Goal: Task Accomplishment & Management: Use online tool/utility

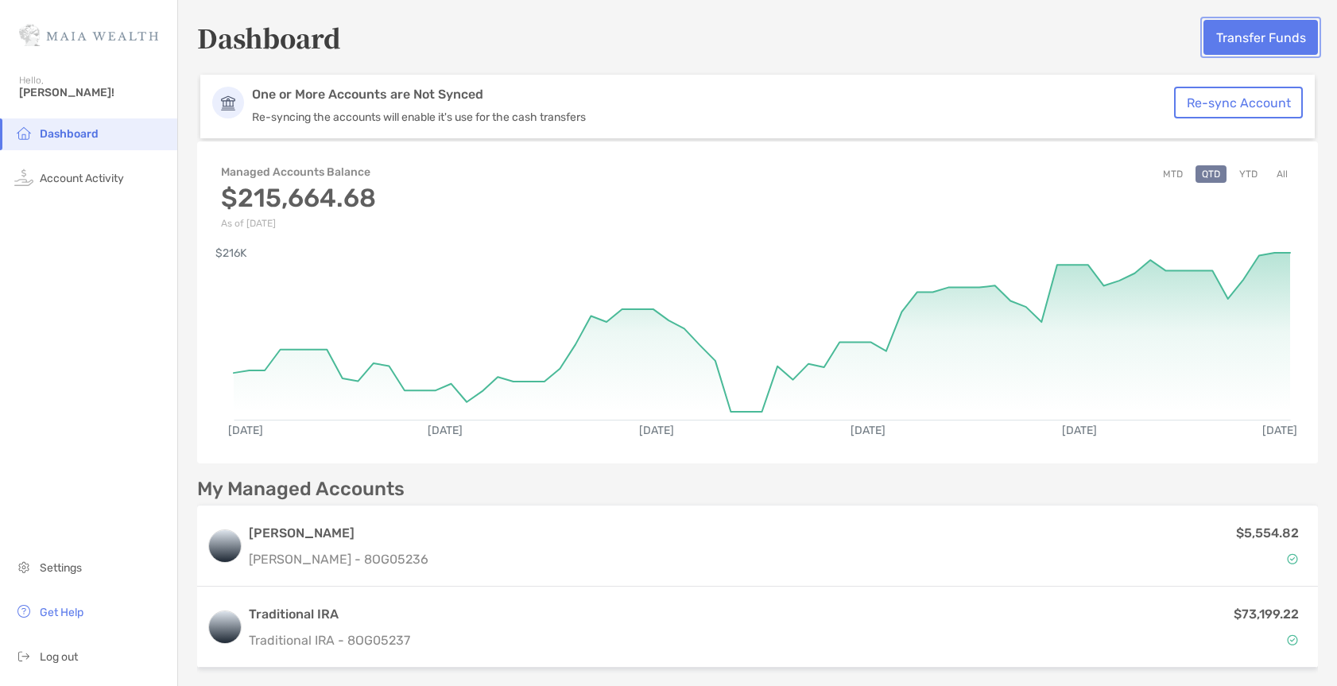
click at [1223, 35] on button "Transfer Funds" at bounding box center [1260, 37] width 114 height 35
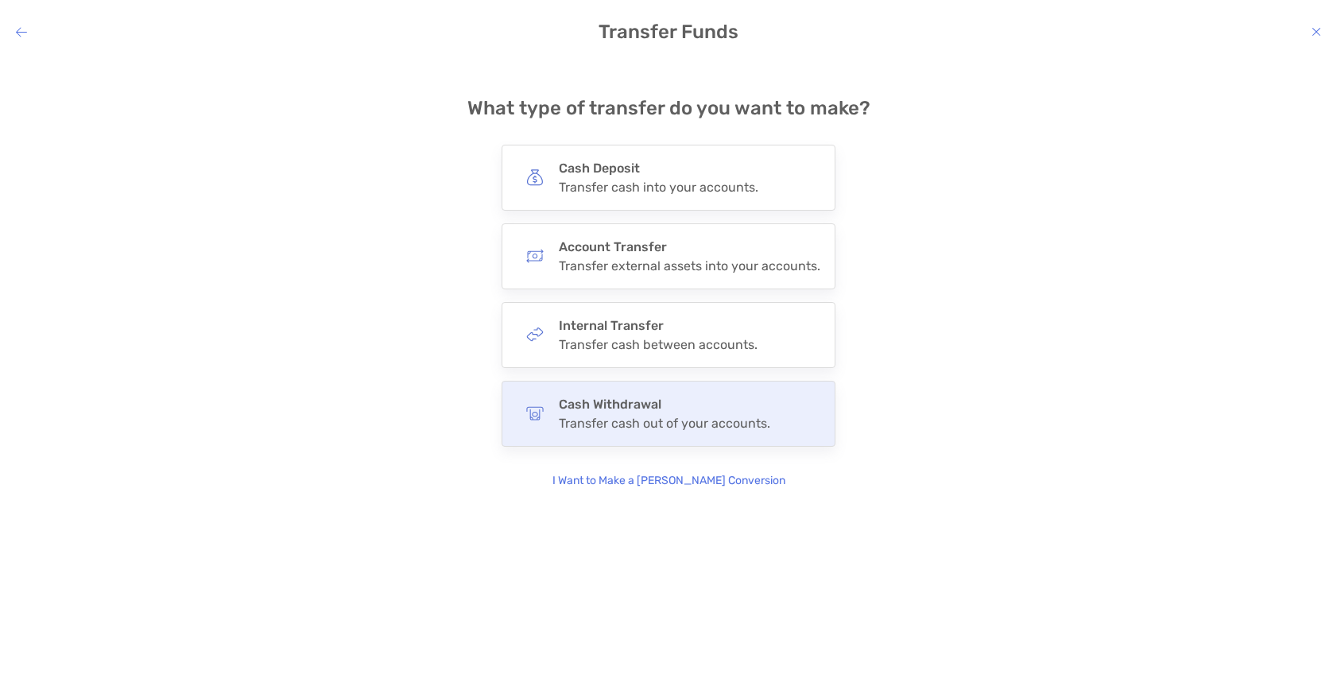
click at [678, 410] on h4 "Cash Withdrawal" at bounding box center [664, 404] width 211 height 15
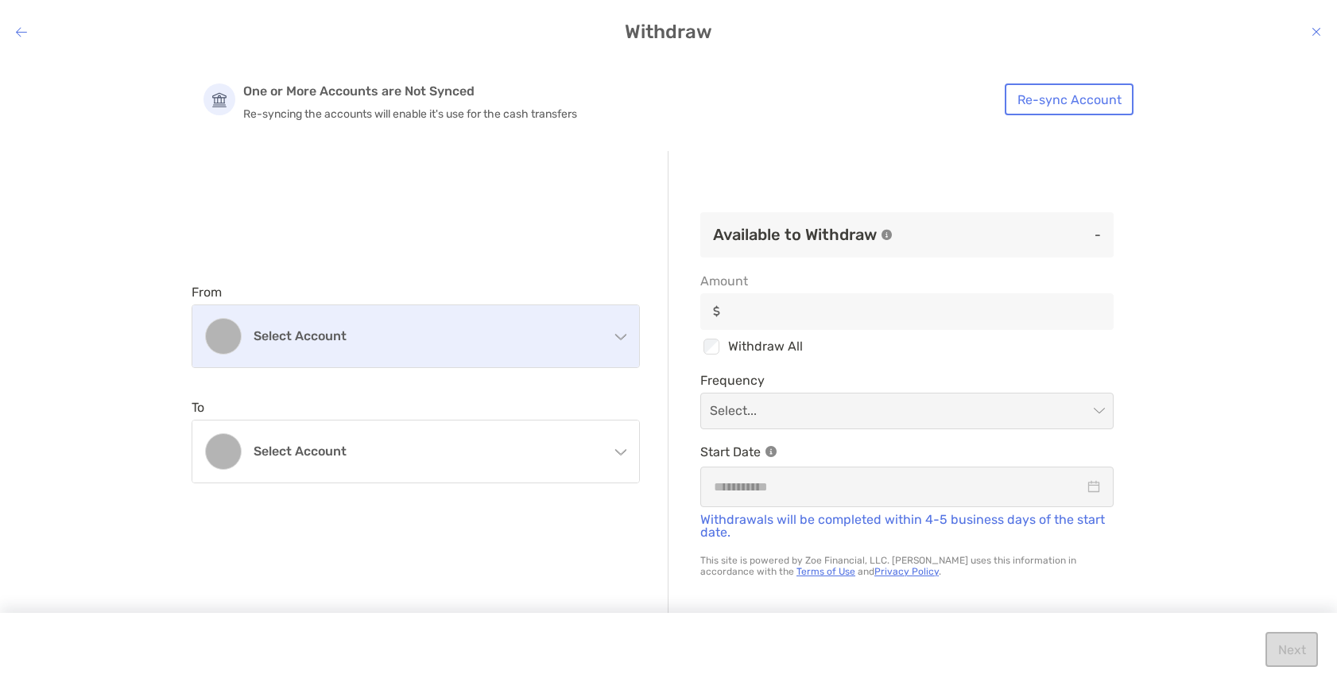
click at [530, 348] on div "Select account" at bounding box center [415, 336] width 447 height 62
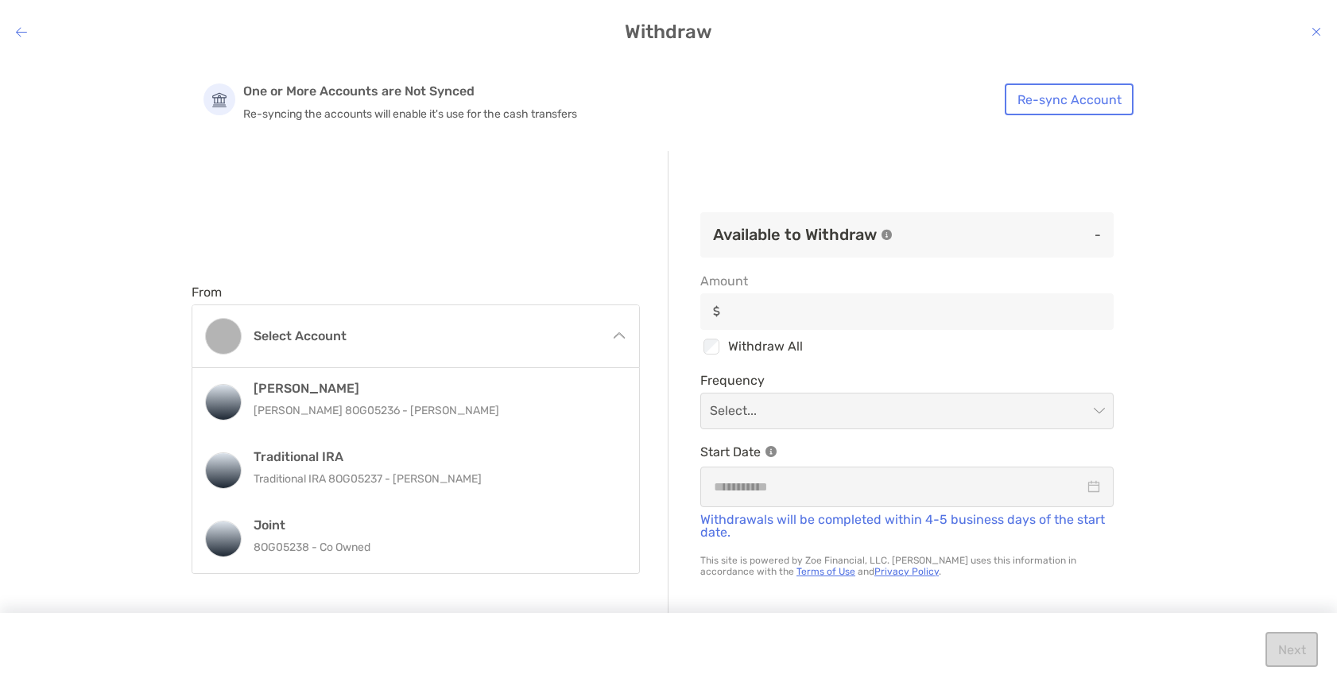
click at [20, 25] on div "modal" at bounding box center [21, 32] width 11 height 15
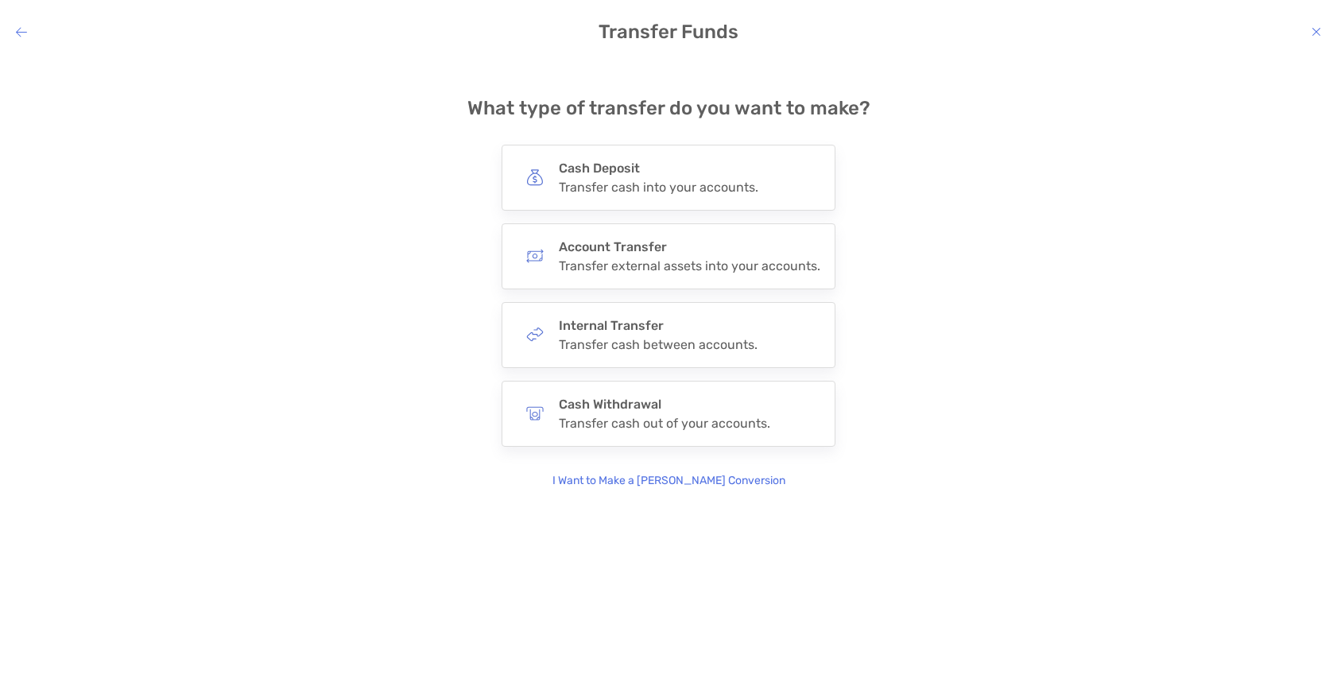
click at [21, 22] on h4 "Transfer Funds" at bounding box center [668, 32] width 1337 height 22
click at [16, 32] on icon "modal" at bounding box center [21, 31] width 11 height 13
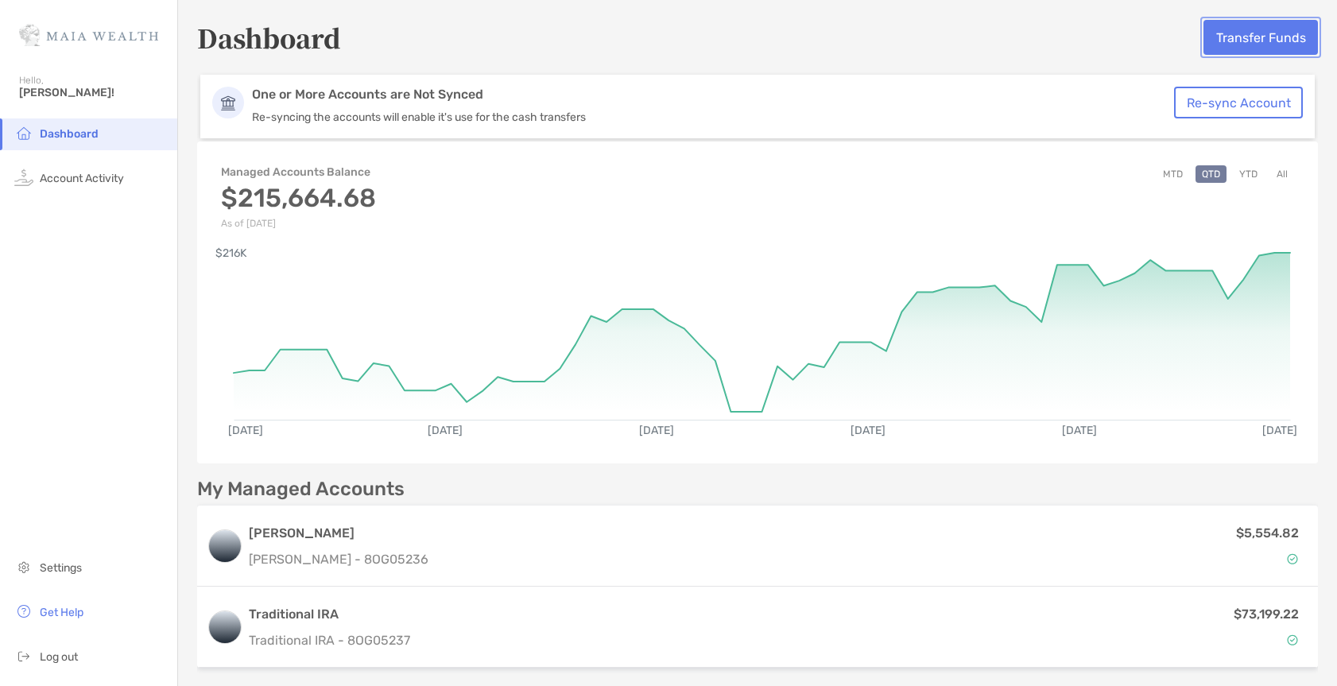
click at [1221, 40] on button "Transfer Funds" at bounding box center [1260, 37] width 114 height 35
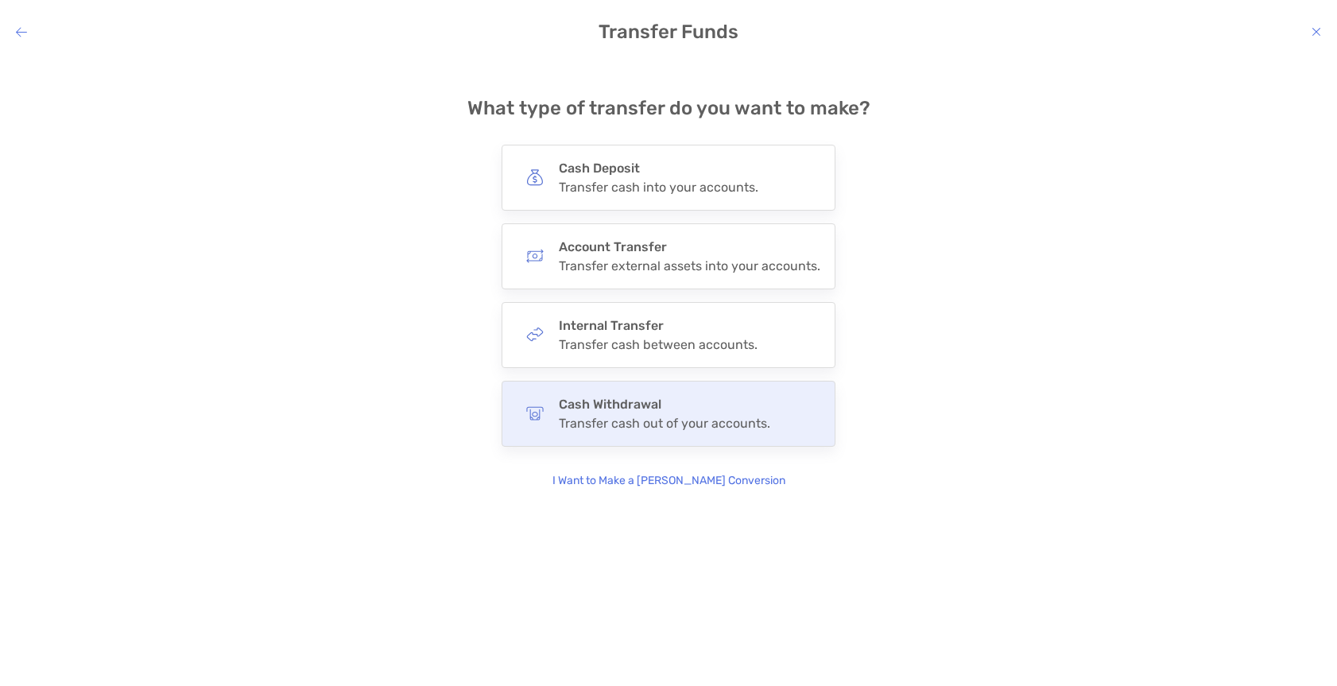
click at [666, 416] on div "Transfer cash out of your accounts." at bounding box center [664, 423] width 211 height 15
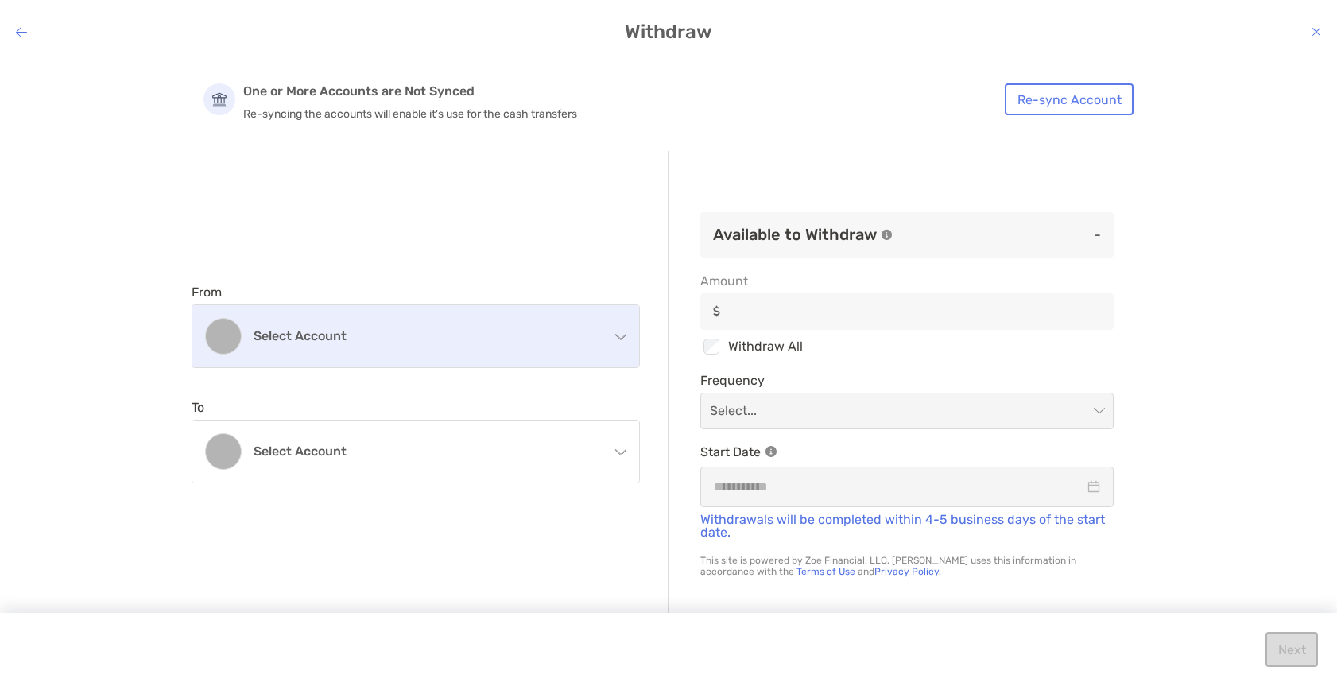
click at [402, 325] on div "Select account" at bounding box center [415, 336] width 447 height 62
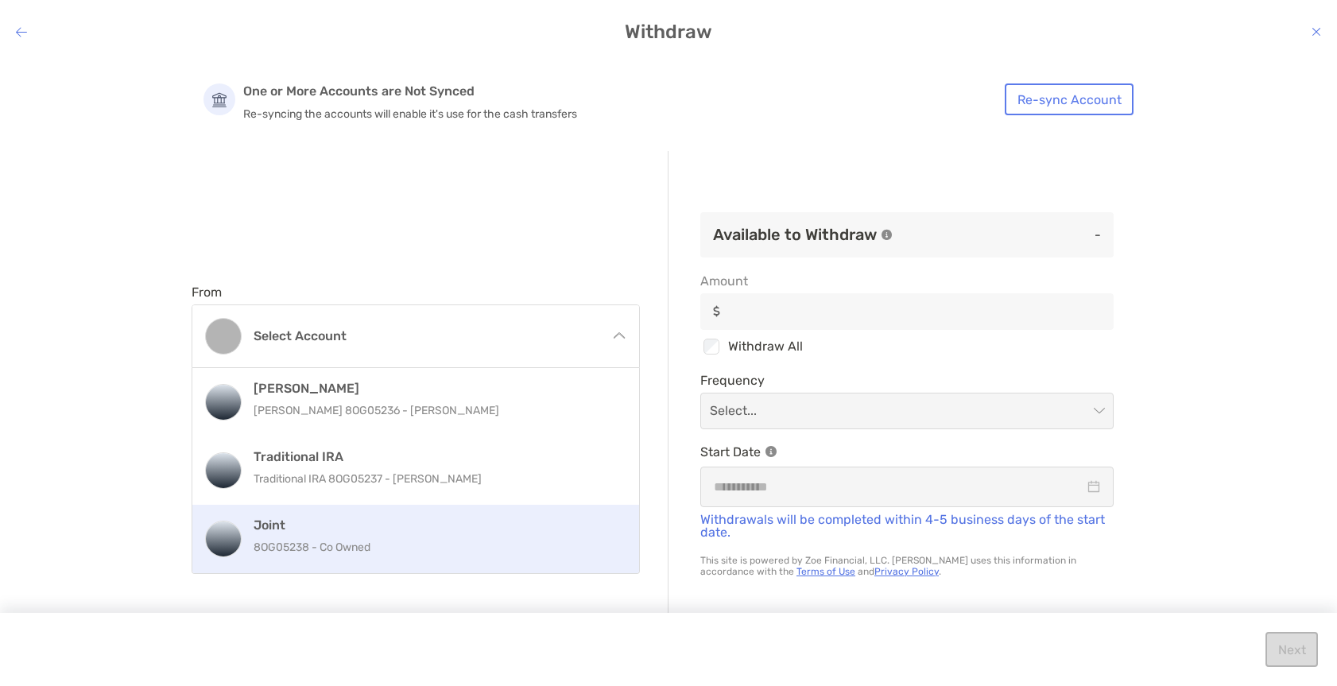
click at [304, 540] on p "8OG05238 - Co Owned" at bounding box center [432, 547] width 358 height 20
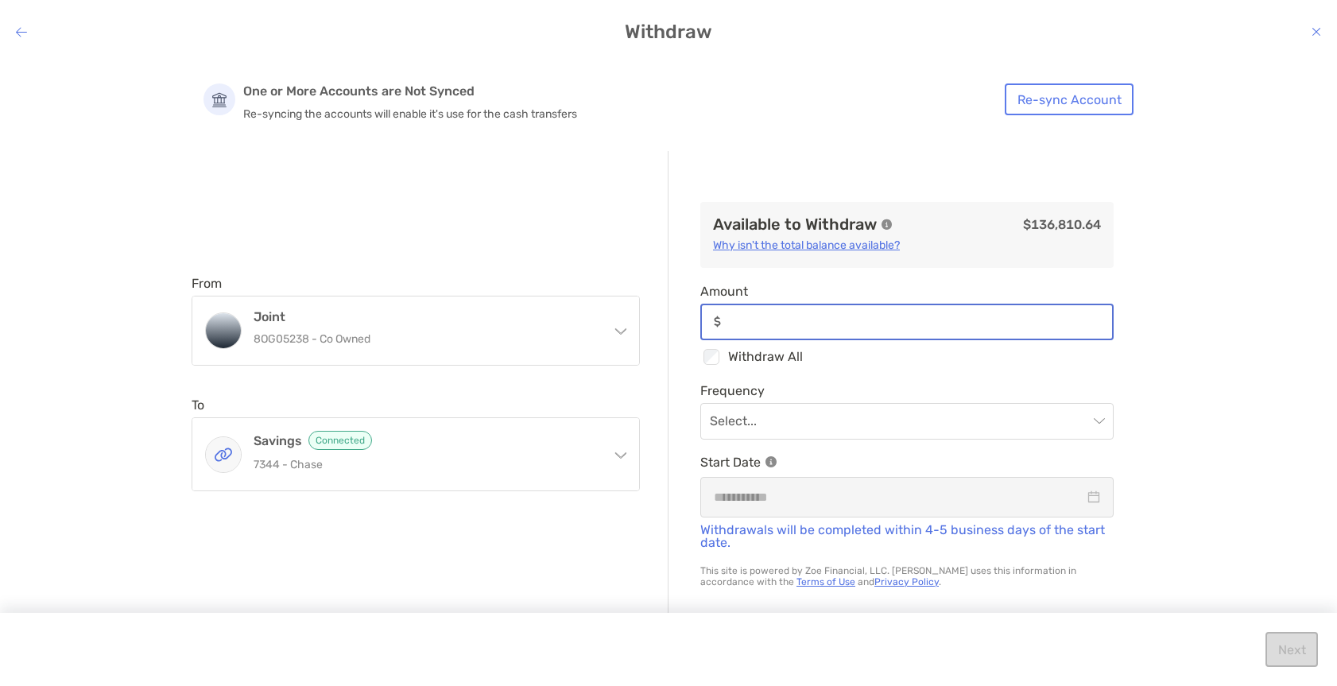
click at [831, 324] on input "Amount" at bounding box center [919, 322] width 385 height 14
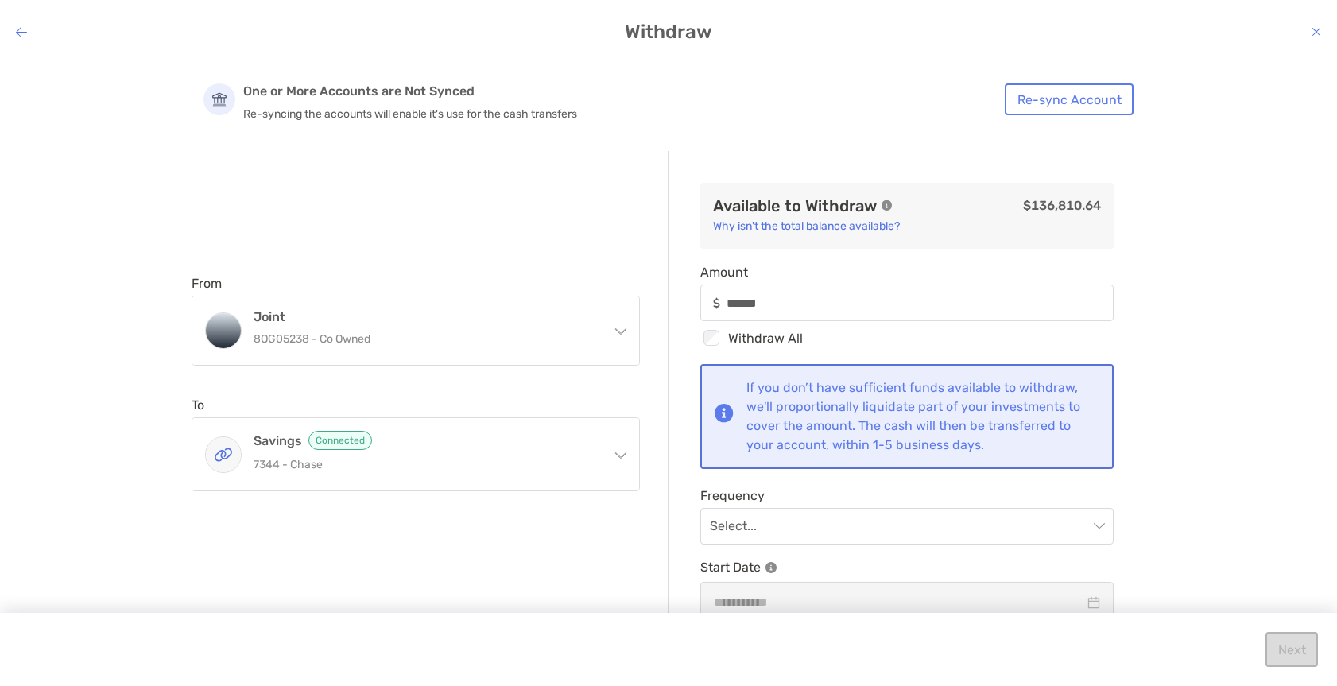
click at [950, 340] on div "Checkbox Withdraw All" at bounding box center [906, 337] width 413 height 21
click at [879, 534] on input "modal" at bounding box center [899, 526] width 378 height 35
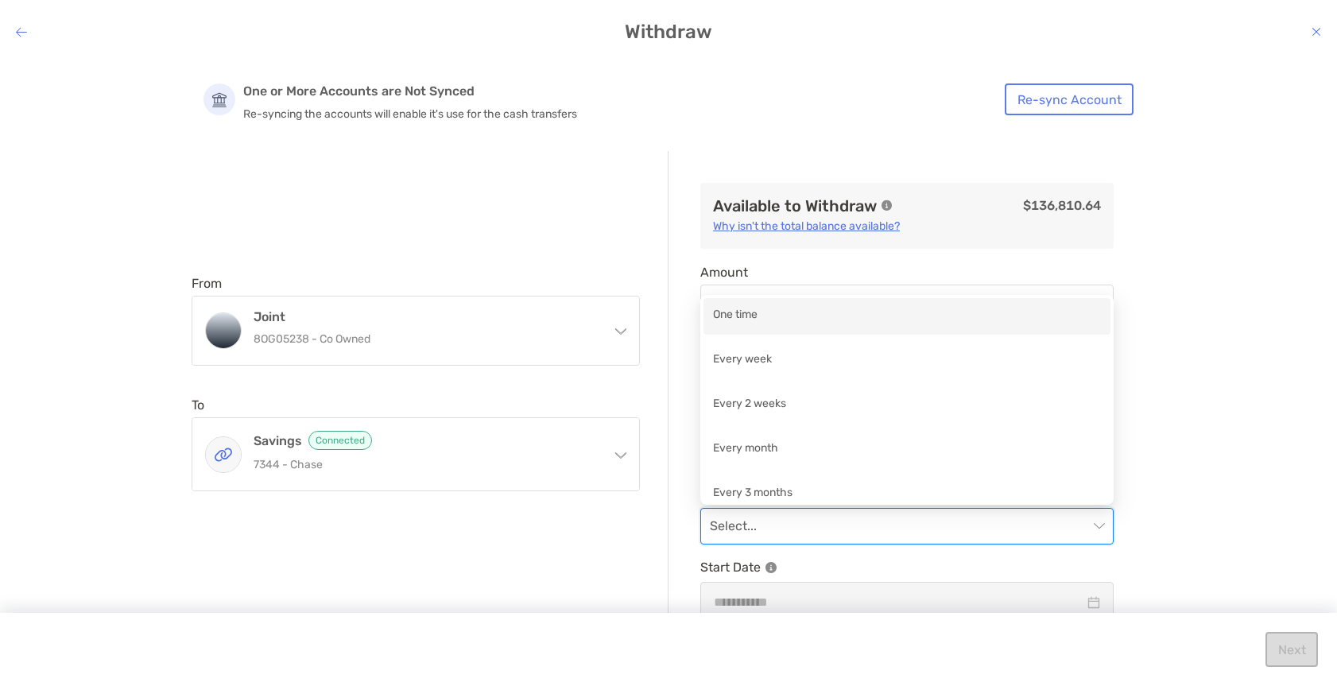
click at [823, 315] on div "One time" at bounding box center [907, 316] width 388 height 20
type input "******"
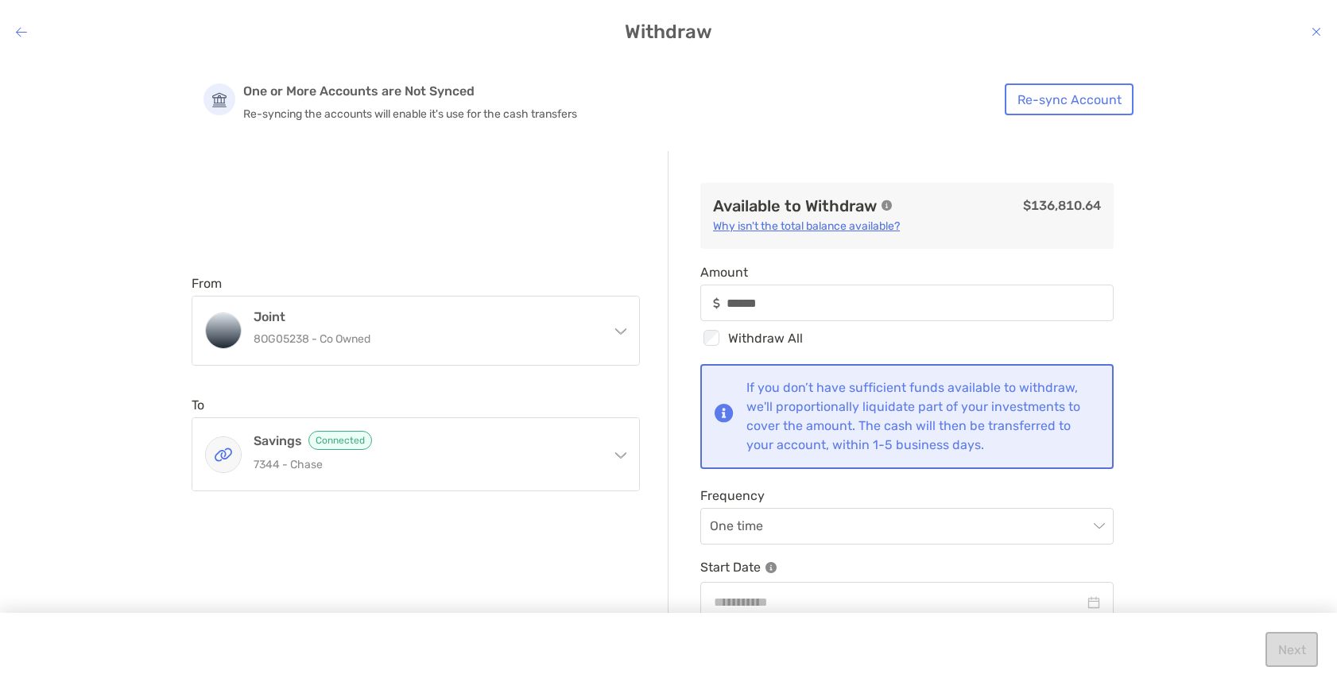
click at [1168, 388] on div "One or More Accounts are Not Synced Re-syncing the accounts will enable it's us…" at bounding box center [668, 360] width 1337 height 603
click at [856, 602] on input "modal" at bounding box center [899, 602] width 370 height 20
type input "**********"
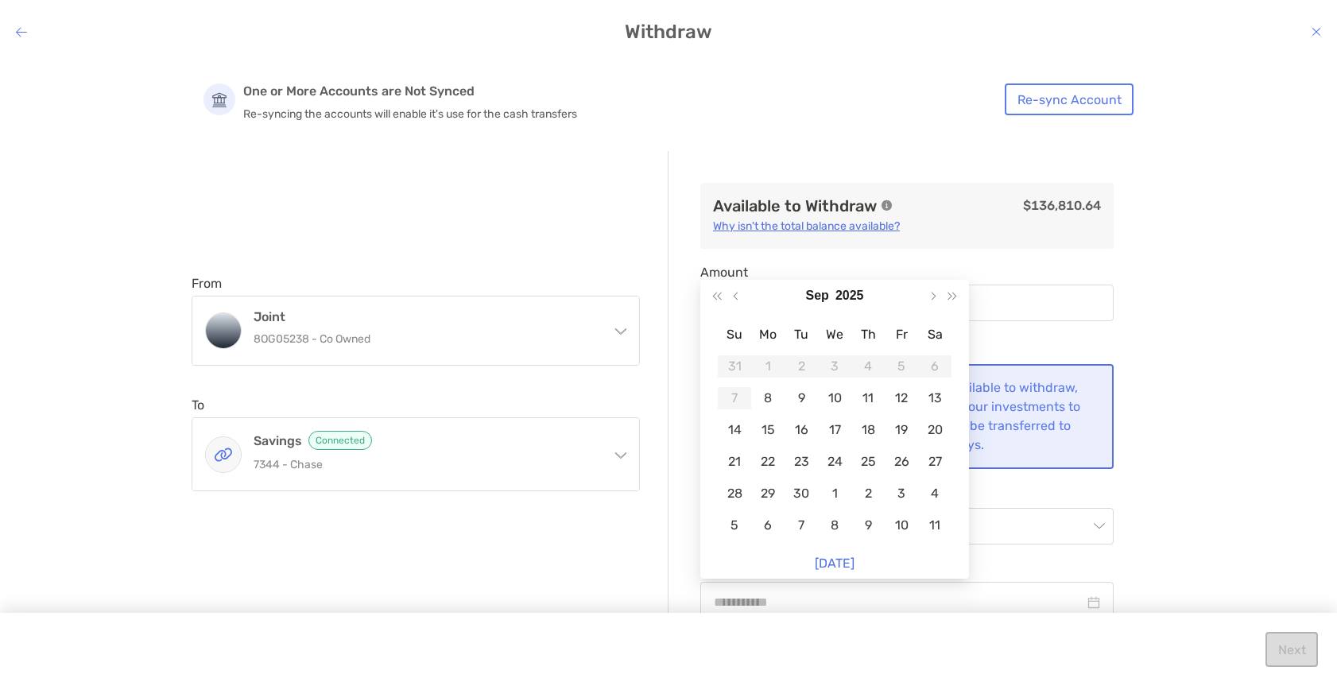
click at [1219, 513] on div "One or More Accounts are Not Synced Re-syncing the accounts will enable it's us…" at bounding box center [668, 360] width 1337 height 603
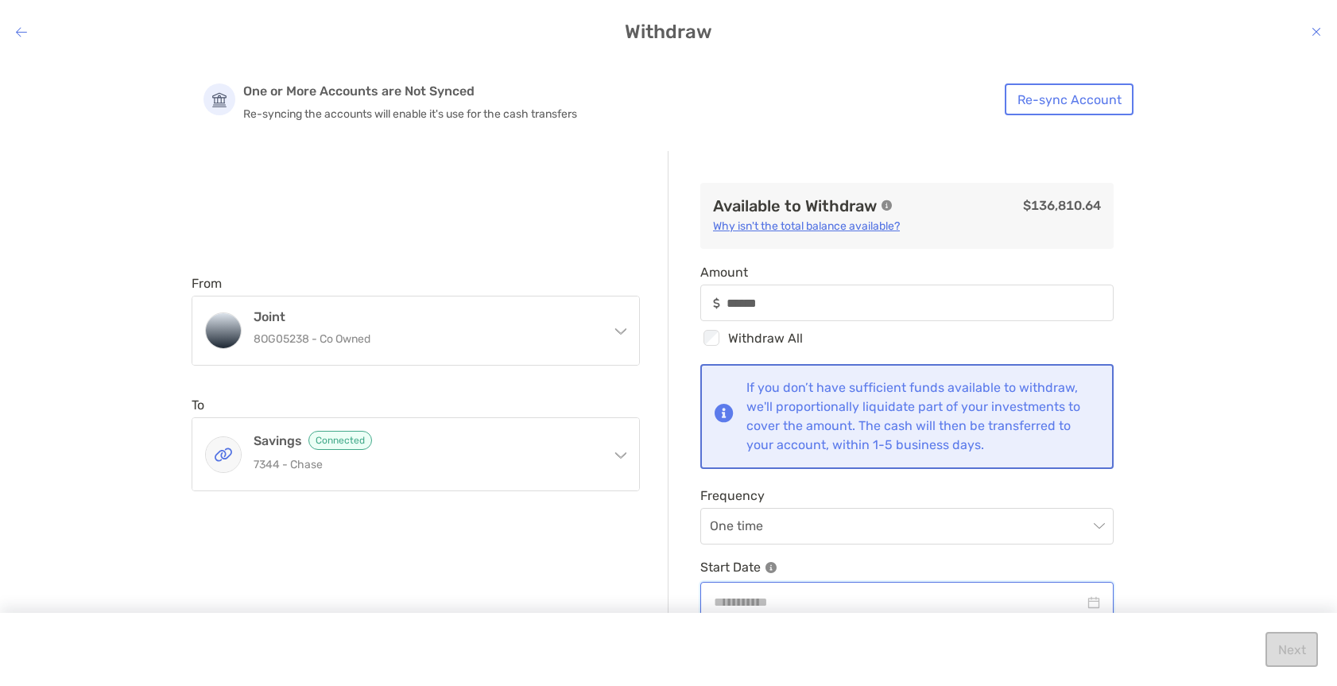
drag, startPoint x: 747, startPoint y: 595, endPoint x: 740, endPoint y: 590, distance: 8.6
click at [747, 595] on input "modal" at bounding box center [899, 602] width 370 height 20
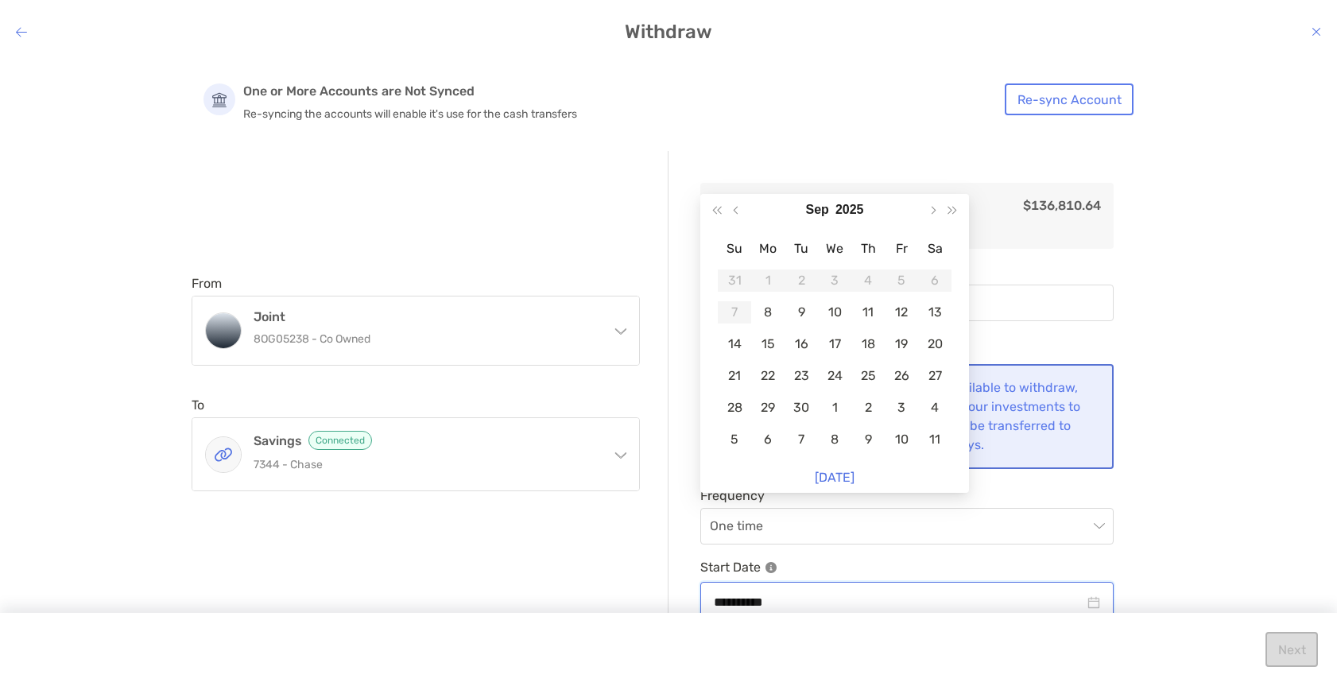
scroll to position [86, 0]
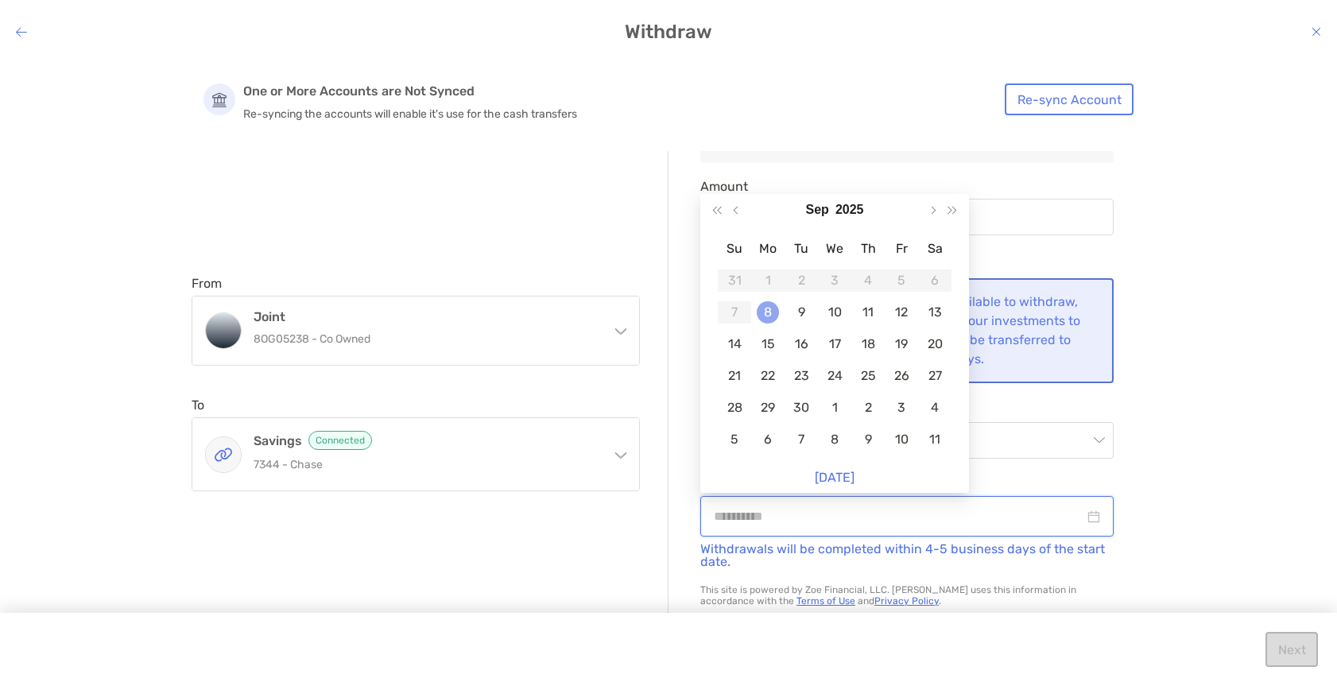
type input "**********"
click at [776, 312] on div "8" at bounding box center [768, 312] width 22 height 22
type input "******"
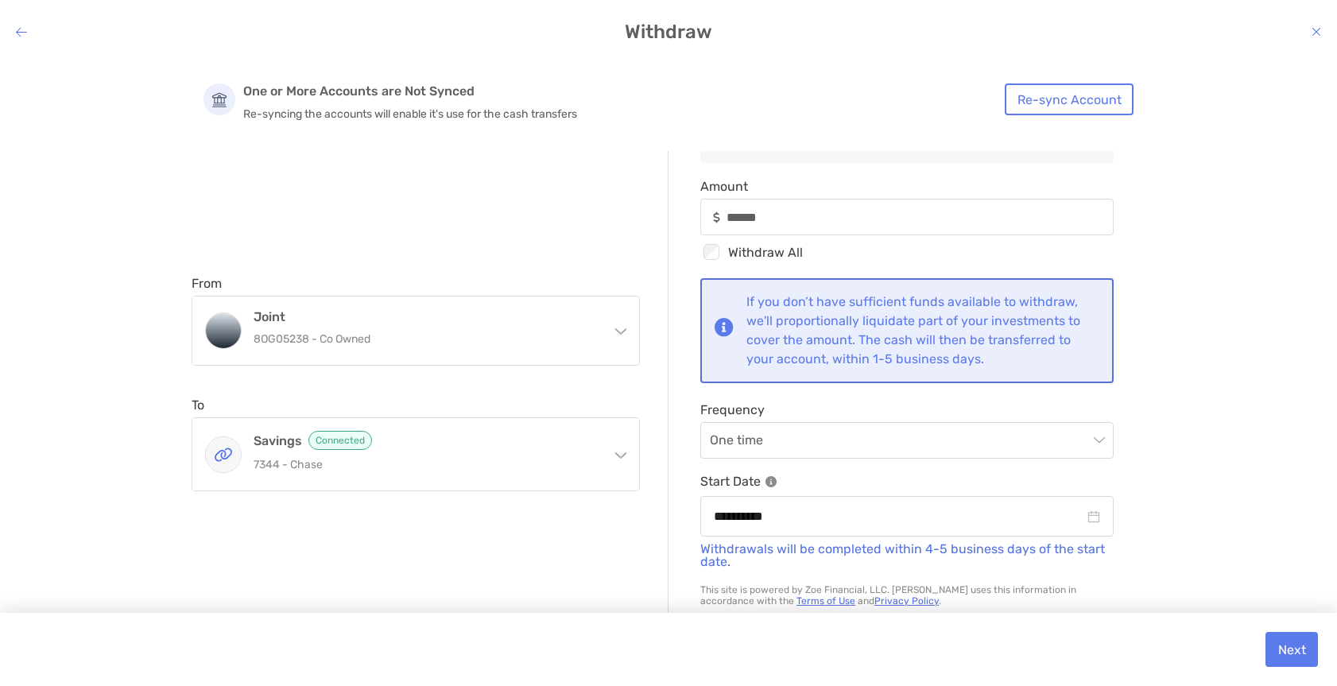
click at [1167, 466] on div "**********" at bounding box center [668, 360] width 1337 height 603
click at [1296, 655] on button "Next" at bounding box center [1291, 649] width 52 height 35
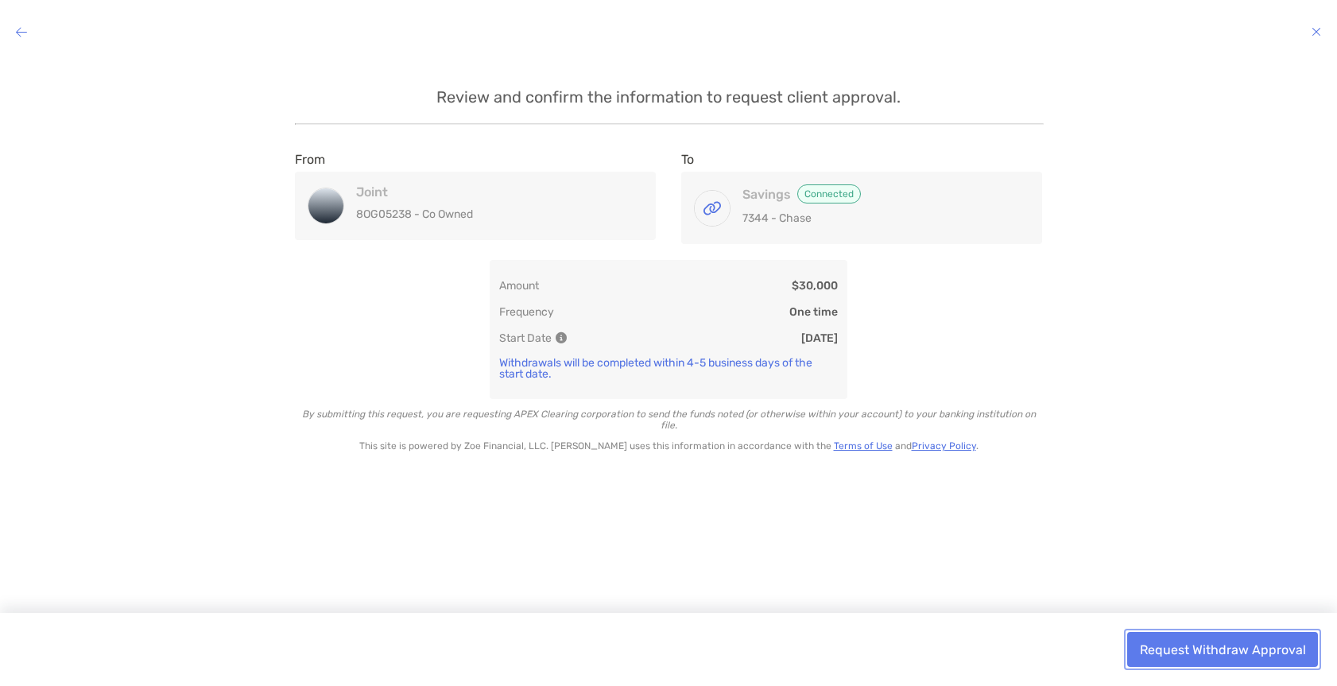
click at [1220, 648] on button "Request Withdraw Approval" at bounding box center [1222, 649] width 191 height 35
